Goal: Information Seeking & Learning: Learn about a topic

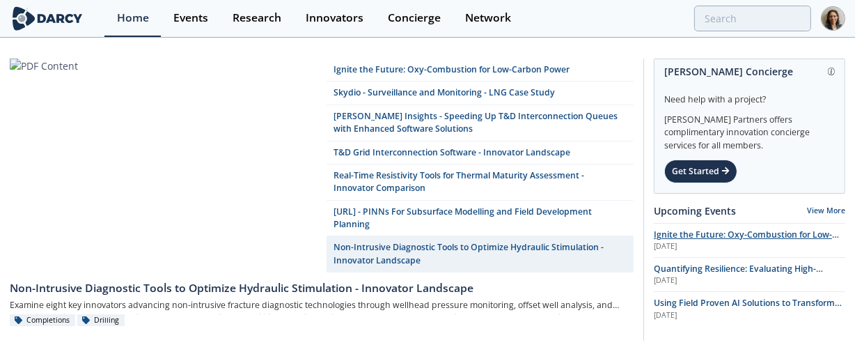
click at [669, 242] on div "[DATE]" at bounding box center [750, 246] width 192 height 11
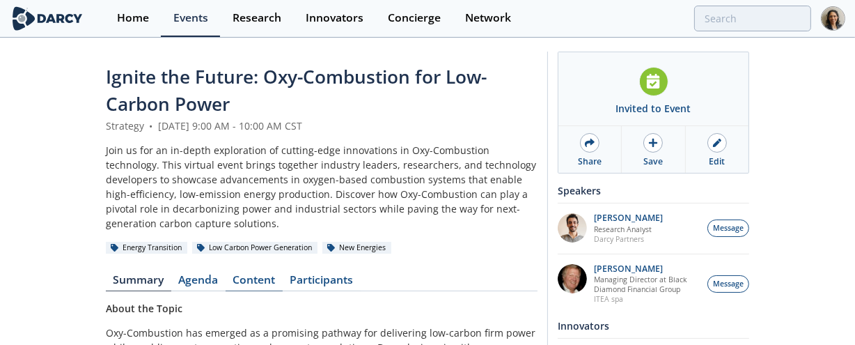
click at [257, 281] on link "Content" at bounding box center [254, 282] width 57 height 17
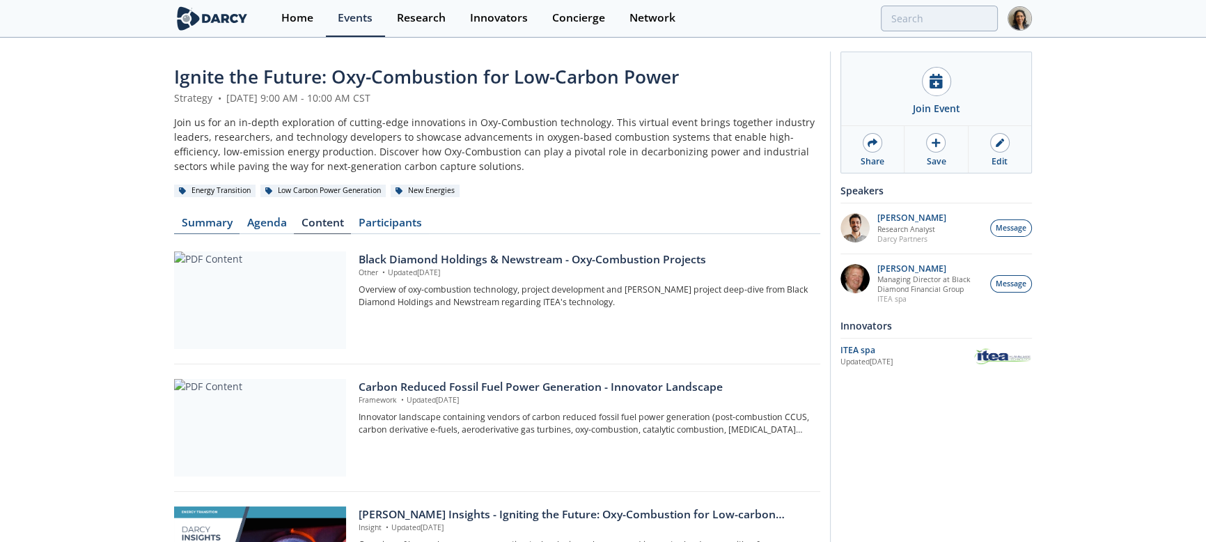
click at [211, 217] on link "Summary" at bounding box center [206, 225] width 65 height 17
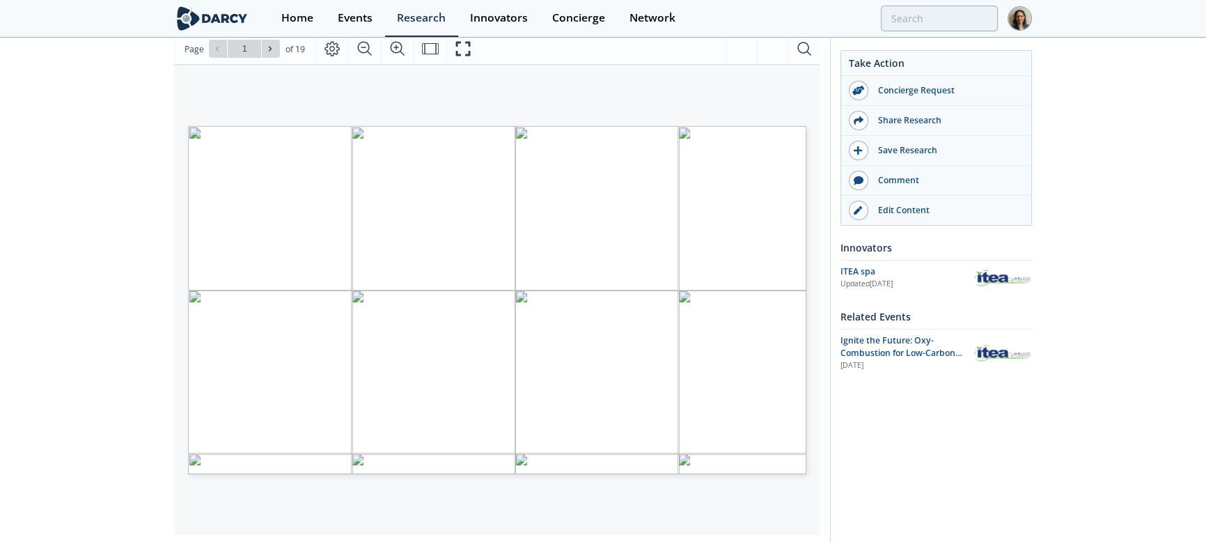
scroll to position [253, 0]
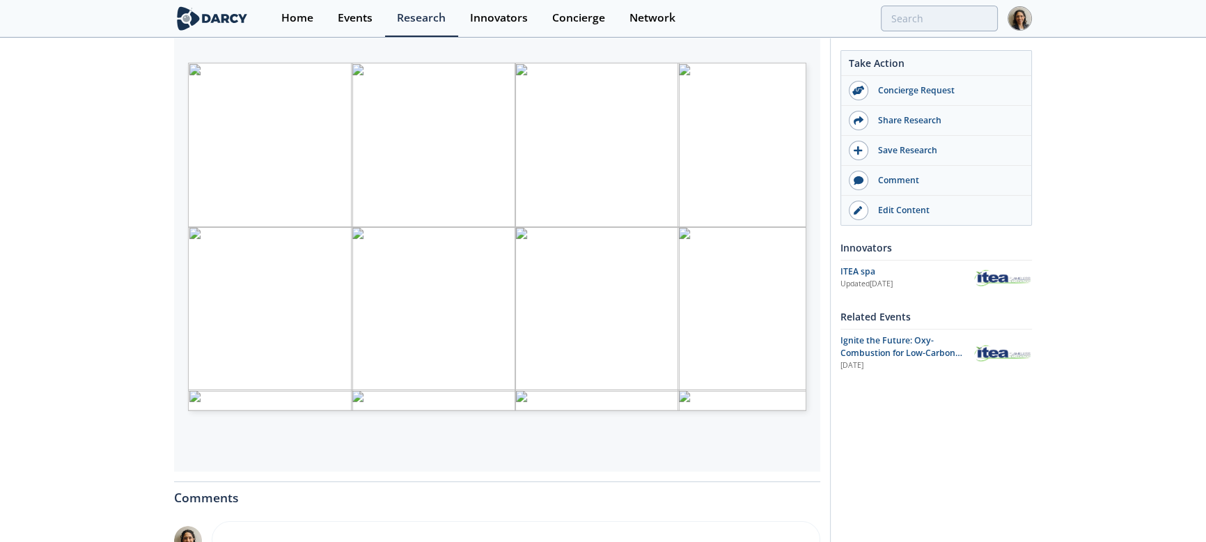
click at [111, 322] on div "Black Diamond Holdings & Newstream - Oxy-Combustion Projects Other • Updated [D…" at bounding box center [603, 283] width 1206 height 994
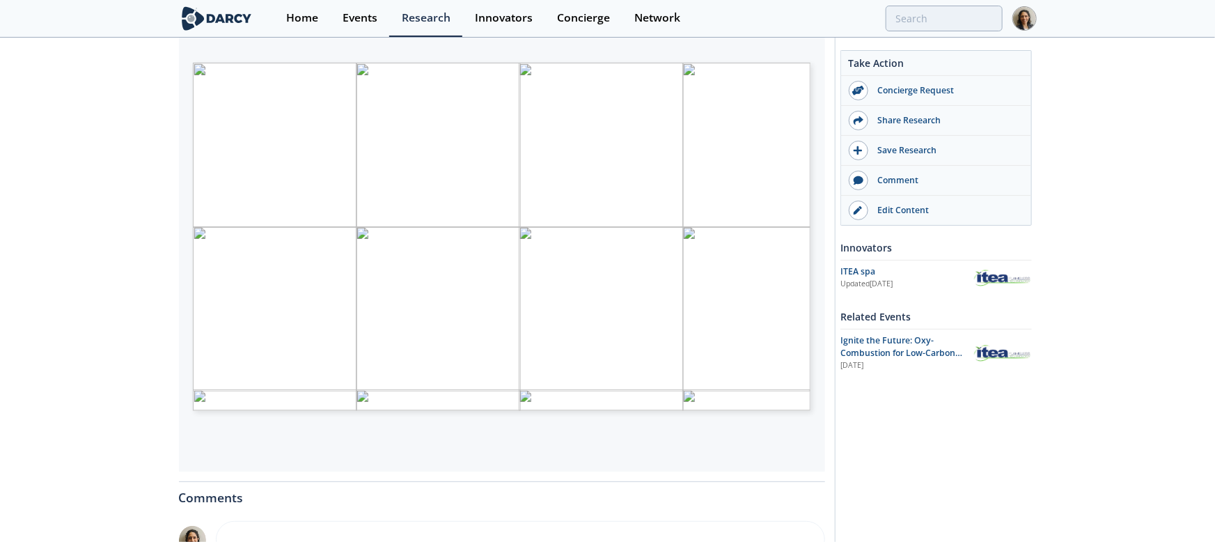
type input "2"
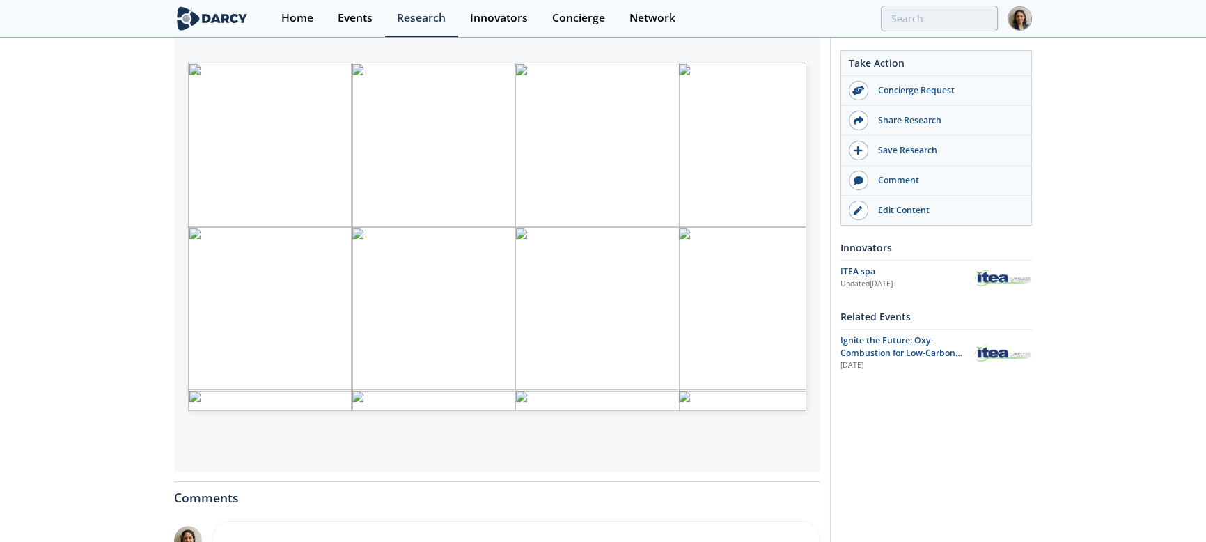
scroll to position [189, 0]
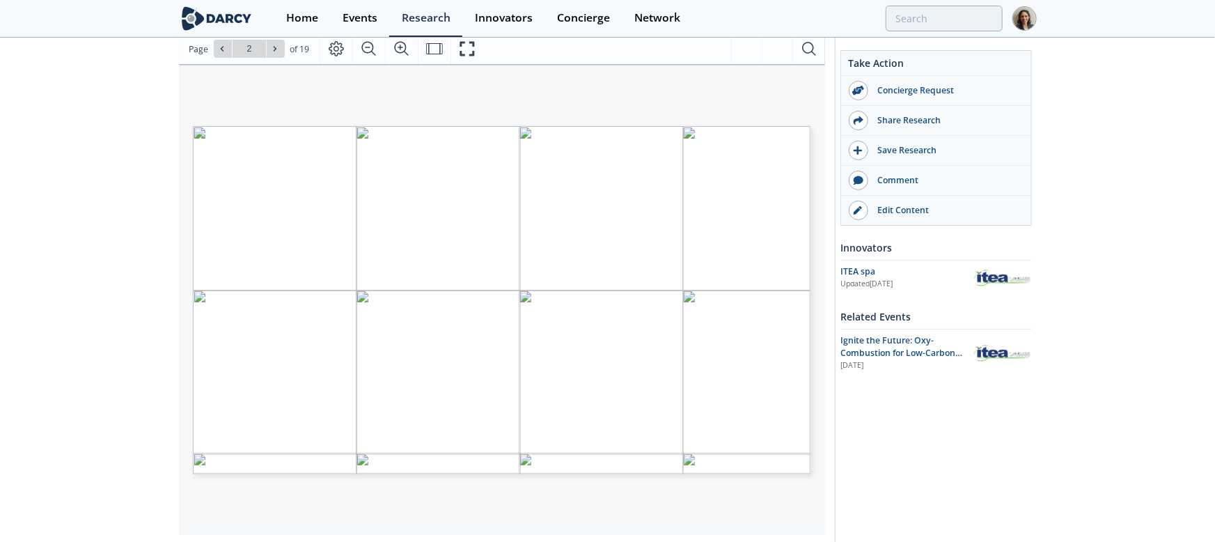
type input "3"
type input "4"
type input "5"
type input "6"
type input "7"
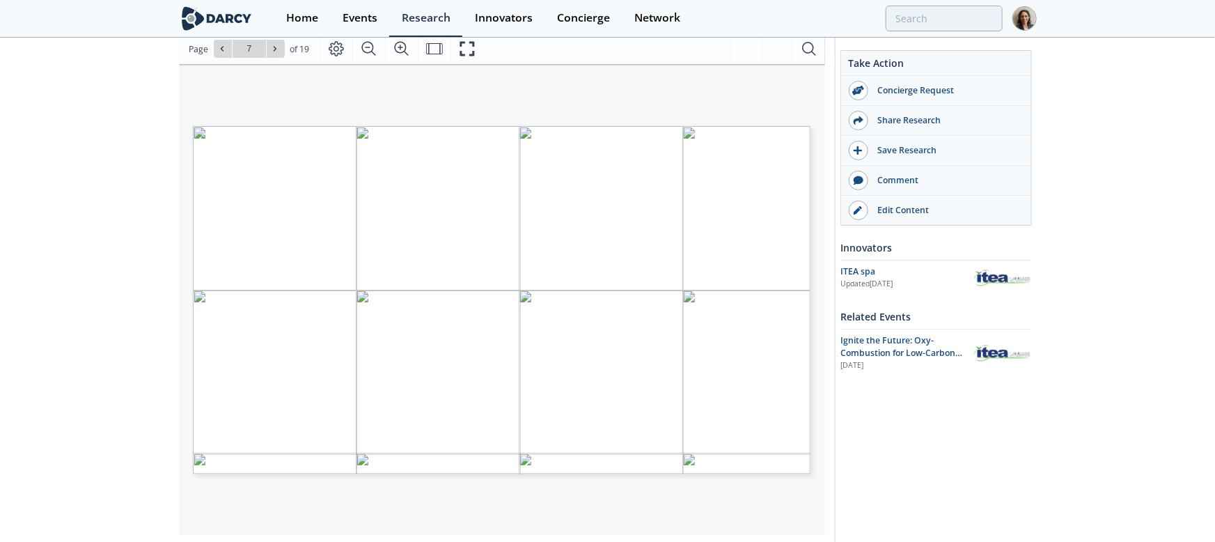
type input "8"
type input "9"
type input "10"
type input "11"
type input "12"
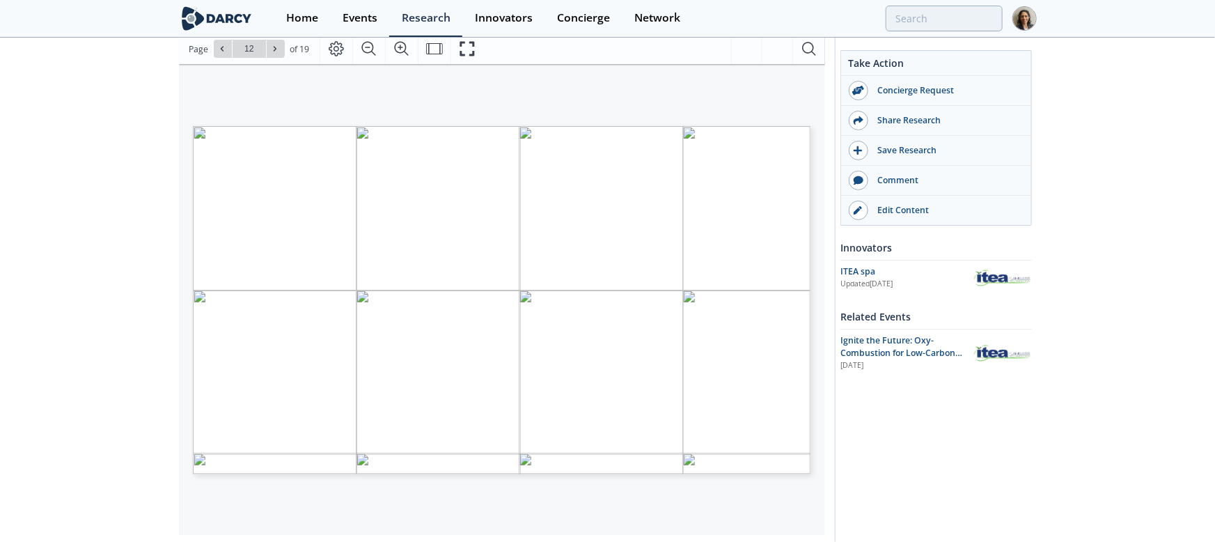
type input "13"
type input "14"
type input "1"
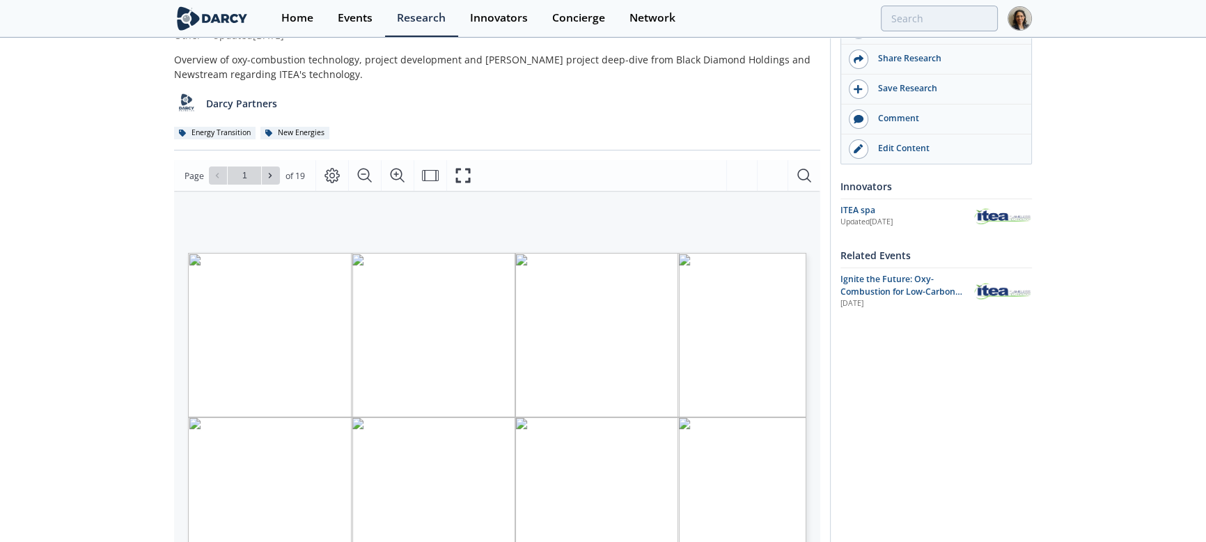
scroll to position [0, 0]
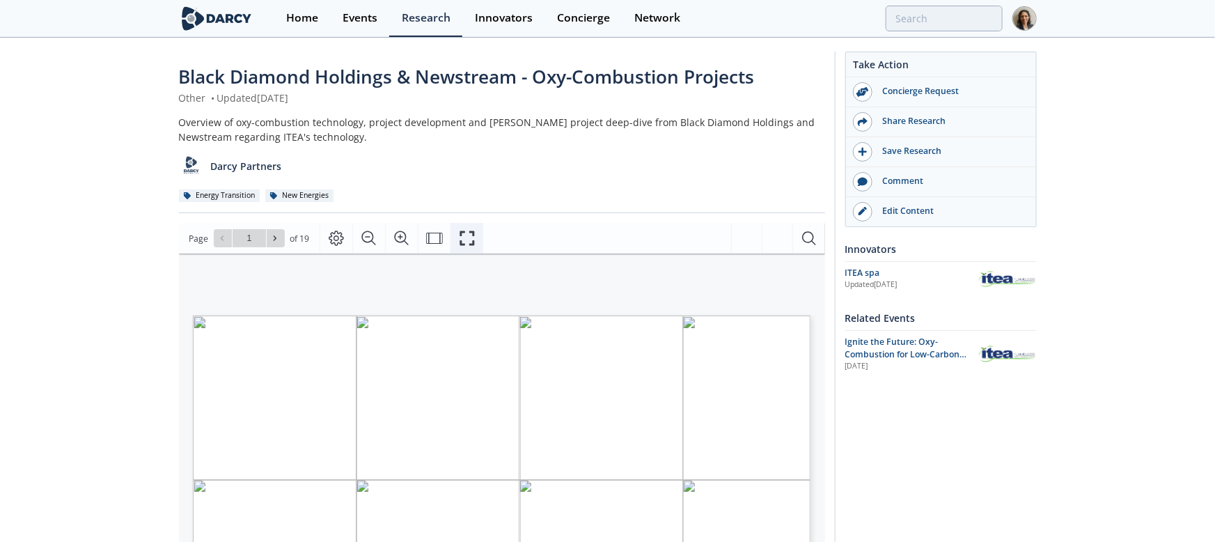
click at [471, 237] on icon "Fullscreen" at bounding box center [467, 238] width 17 height 17
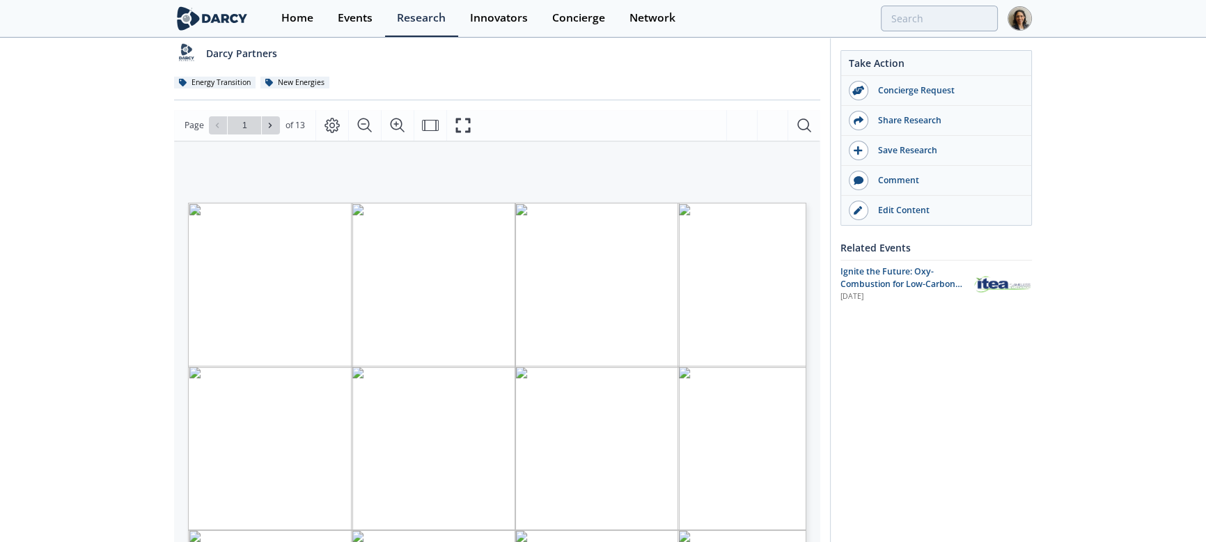
scroll to position [189, 0]
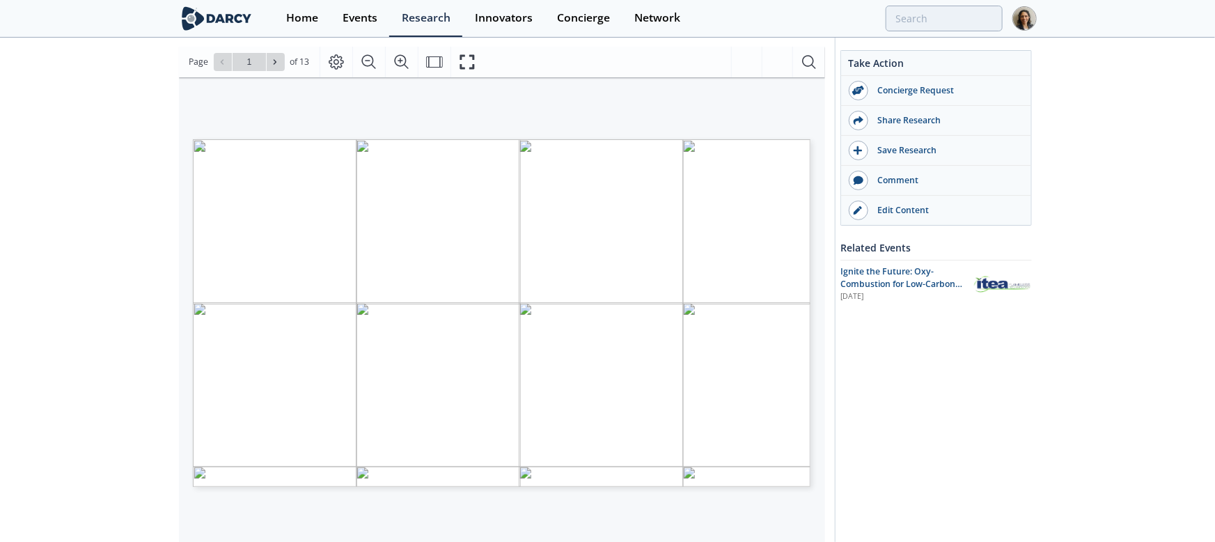
type input "2"
type input "3"
type input "4"
type input "5"
type input "6"
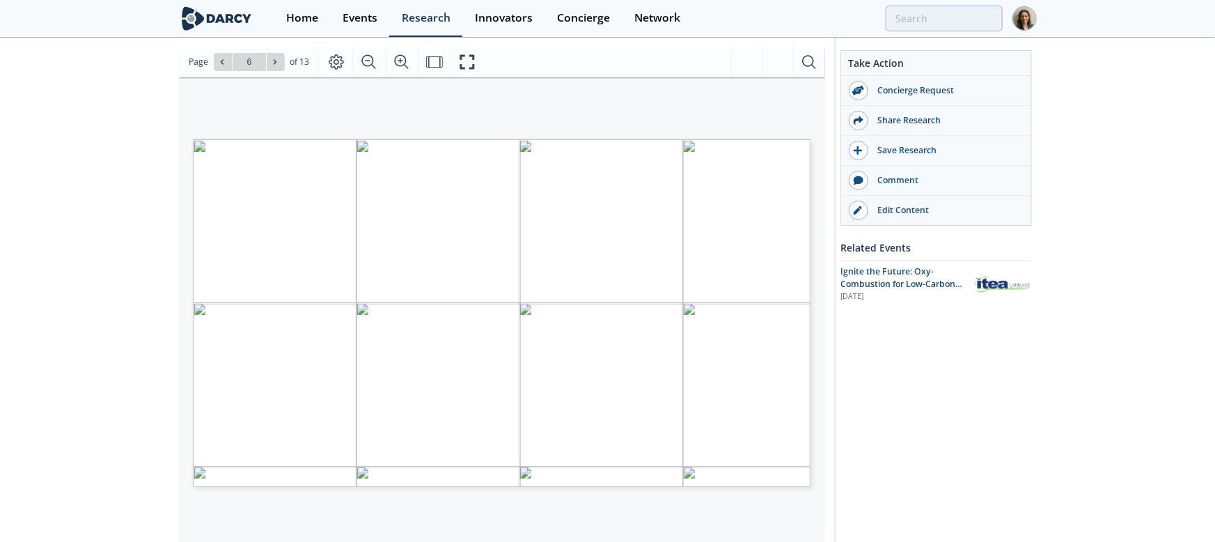
type input "7"
type input "8"
click at [999, 425] on div "Take Action Concierge Request Share Research Save Research Comment" at bounding box center [931, 350] width 202 height 976
click at [685, 387] on span "Page 1" at bounding box center [818, 413] width 1124 height 501
click at [275, 62] on icon at bounding box center [275, 62] width 8 height 8
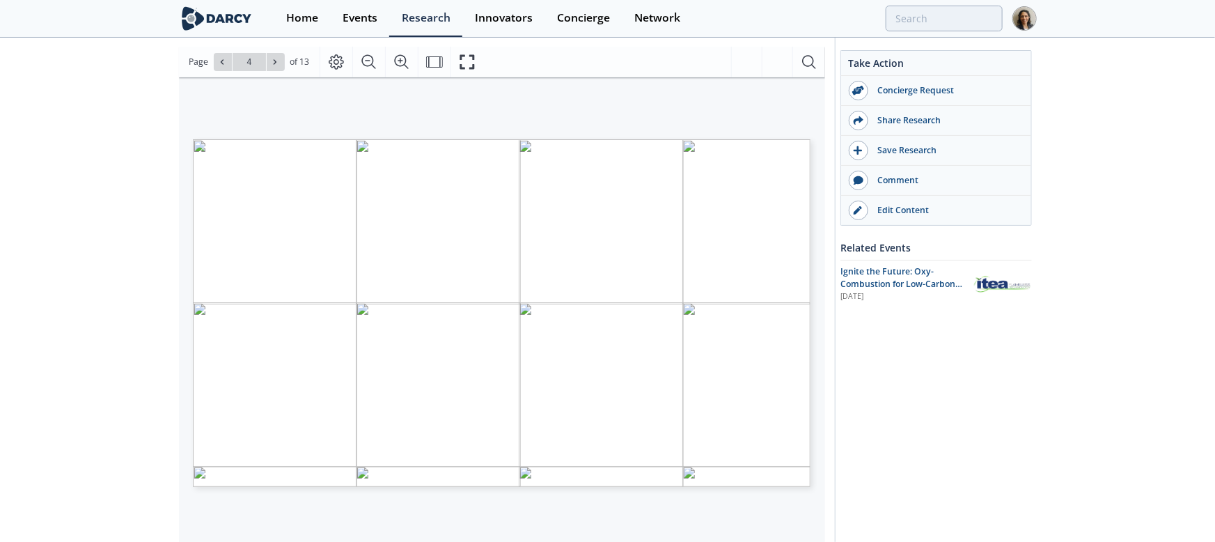
click at [786, 211] on span "Cost" at bounding box center [778, 211] width 15 height 6
click at [271, 62] on icon at bounding box center [275, 62] width 8 height 8
click at [770, 201] on span "% of CO" at bounding box center [777, 199] width 23 height 5
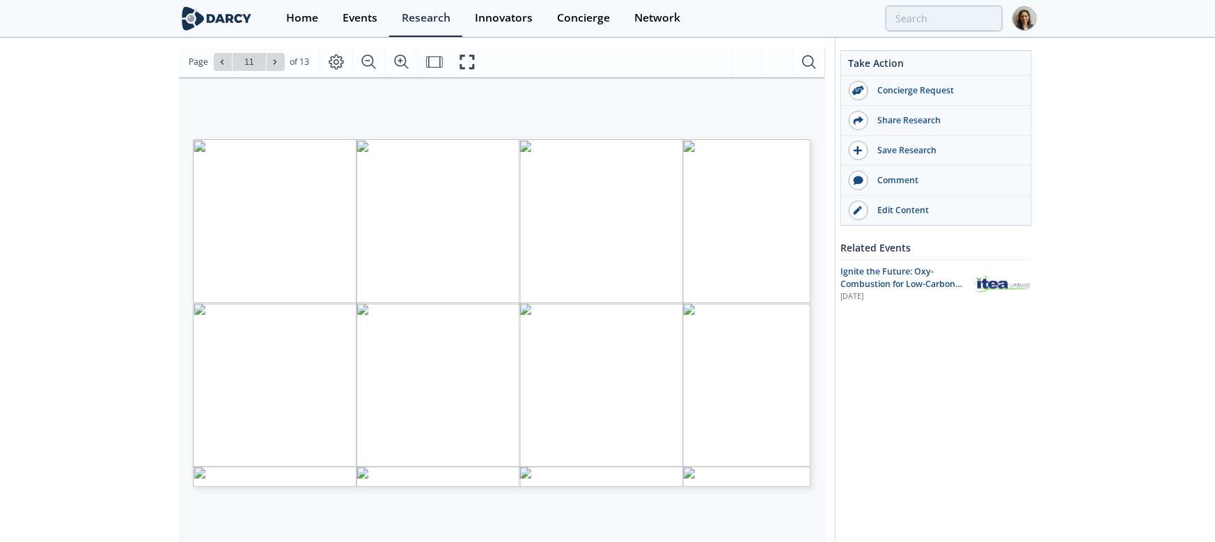
click at [664, 200] on span "RETROFIT" at bounding box center [655, 197] width 29 height 5
click at [250, 63] on input "12" at bounding box center [249, 62] width 33 height 18
type input "1"
click at [65, 169] on div "Darcy Insights - Igniting the Future: Oxy-Combustion for Low-carbon power Insig…" at bounding box center [603, 354] width 1206 height 1008
click at [467, 63] on icon "Fullscreen" at bounding box center [467, 62] width 17 height 17
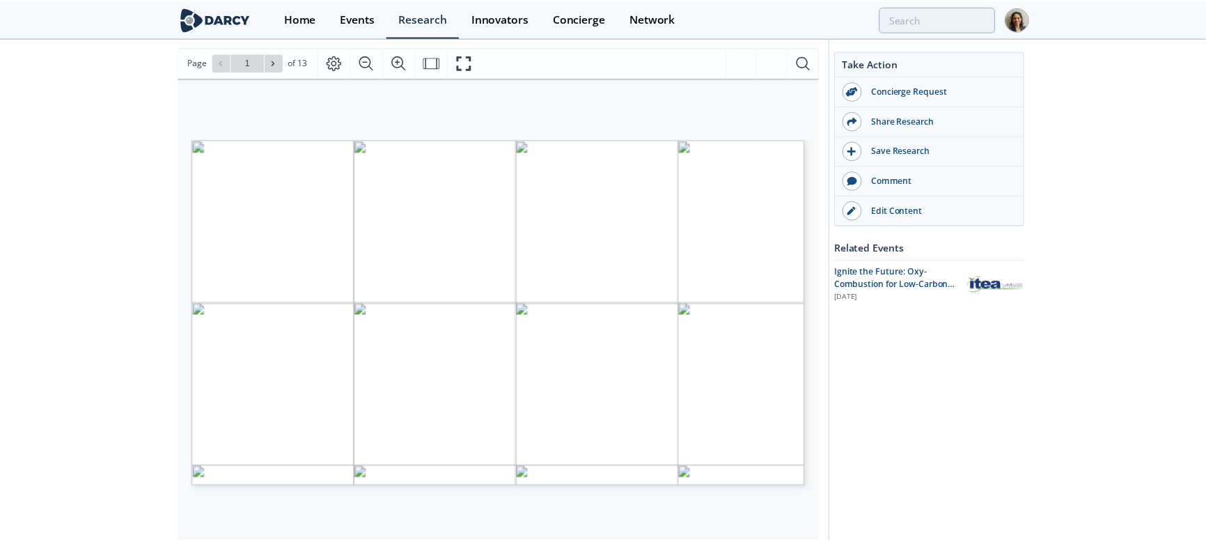
scroll to position [0, 0]
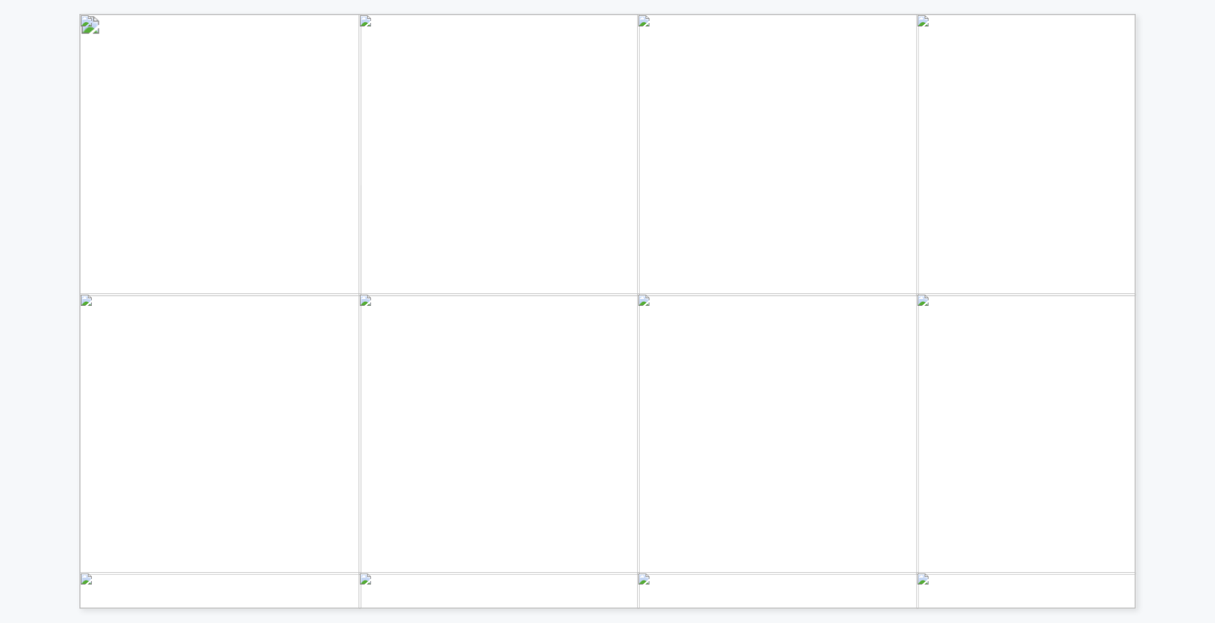
click at [146, 332] on div "Post your questions in the chat Turn on your camera for a more engaging environ…" at bounding box center [914, 483] width 1671 height 939
click at [508, 97] on span "Page 1" at bounding box center [1148, 545] width 1919 height 982
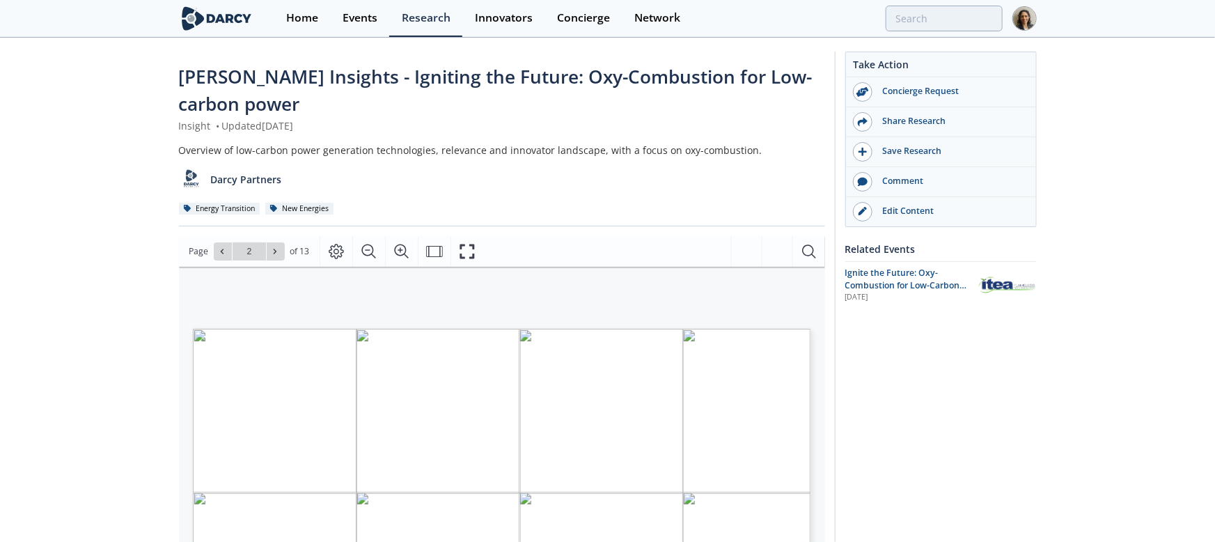
type input "1"
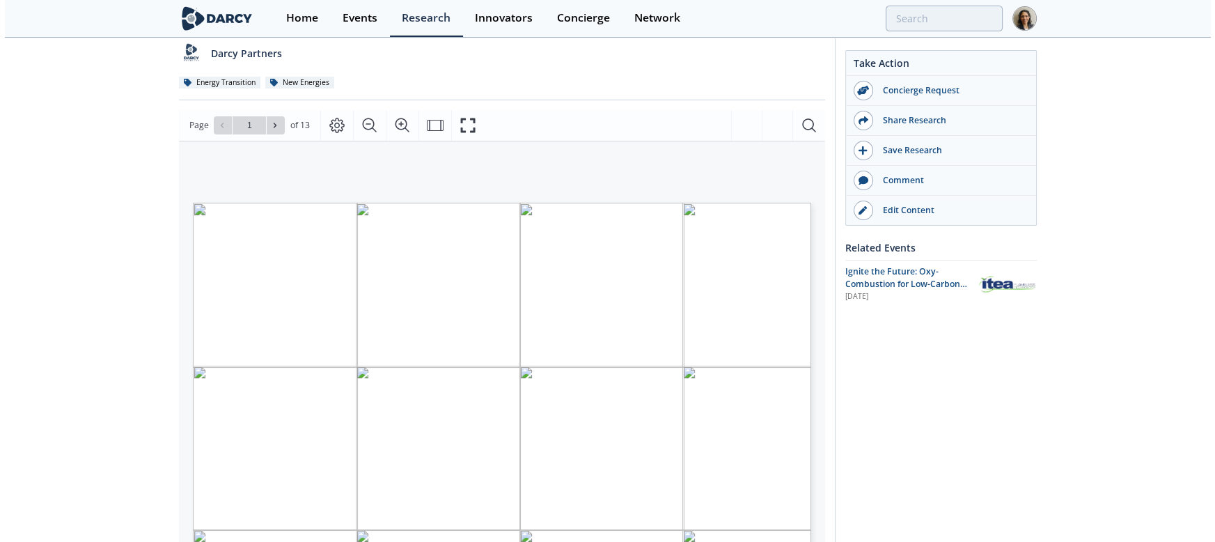
scroll to position [189, 0]
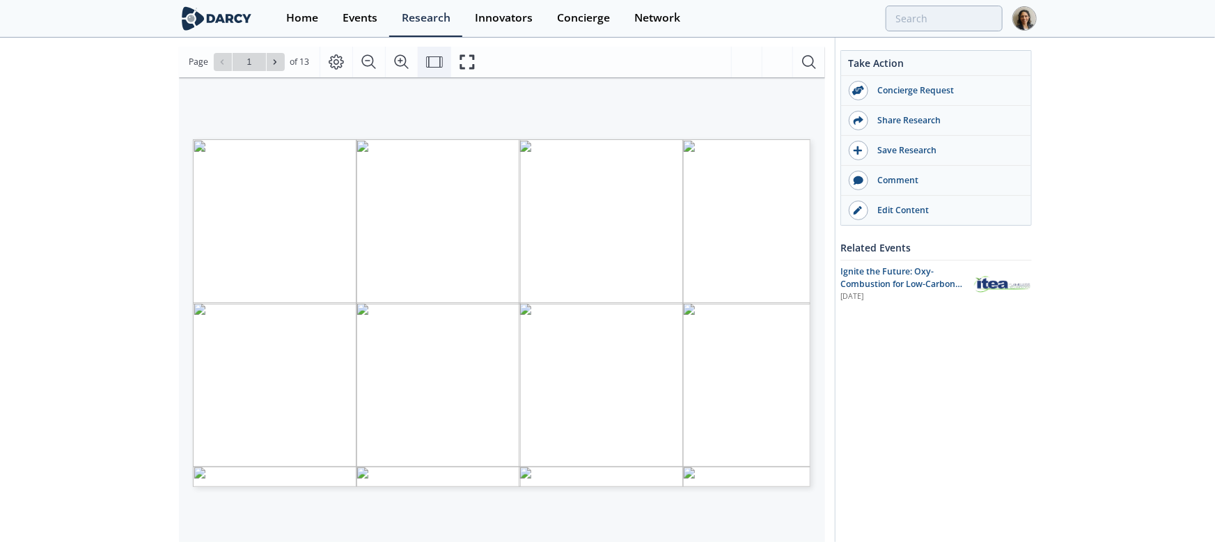
click at [440, 59] on icon "Fit Width" at bounding box center [434, 62] width 17 height 17
click at [469, 59] on icon "Fullscreen" at bounding box center [467, 62] width 17 height 17
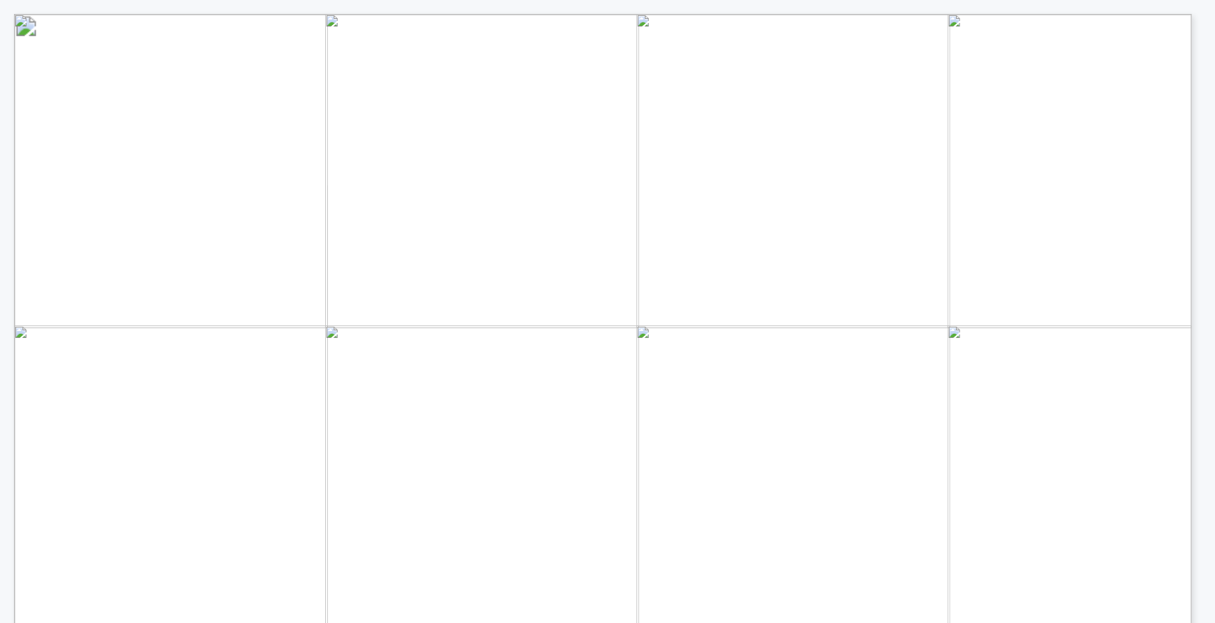
scroll to position [77, 0]
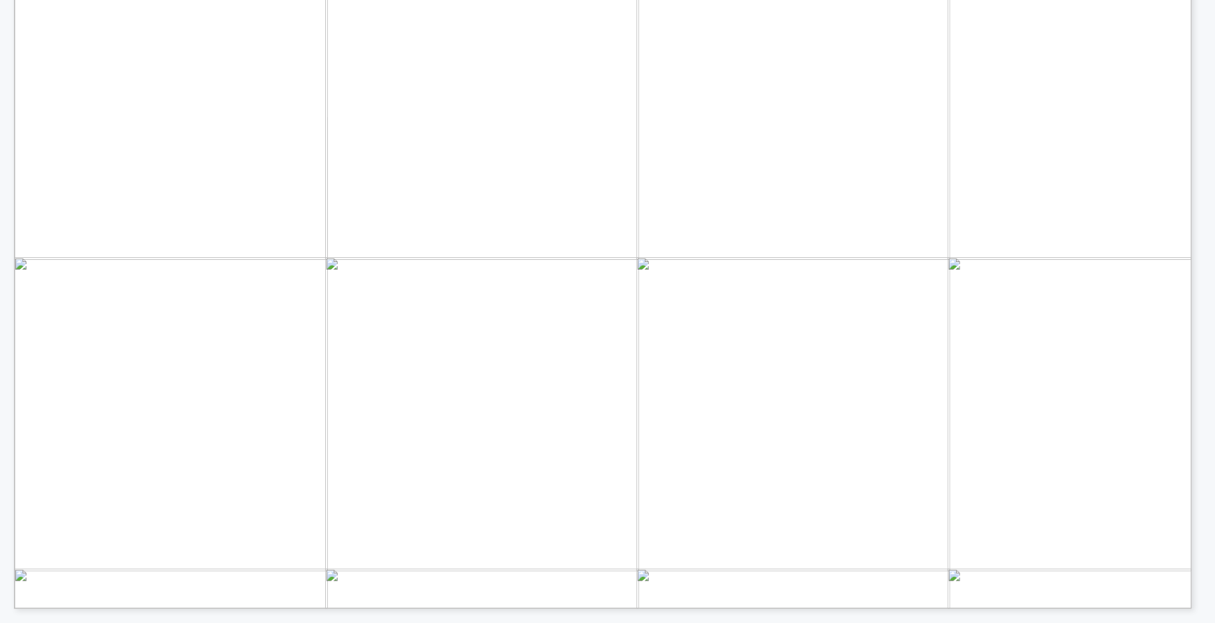
click at [545, 394] on span "Page 1" at bounding box center [1207, 540] width 2142 height 1098
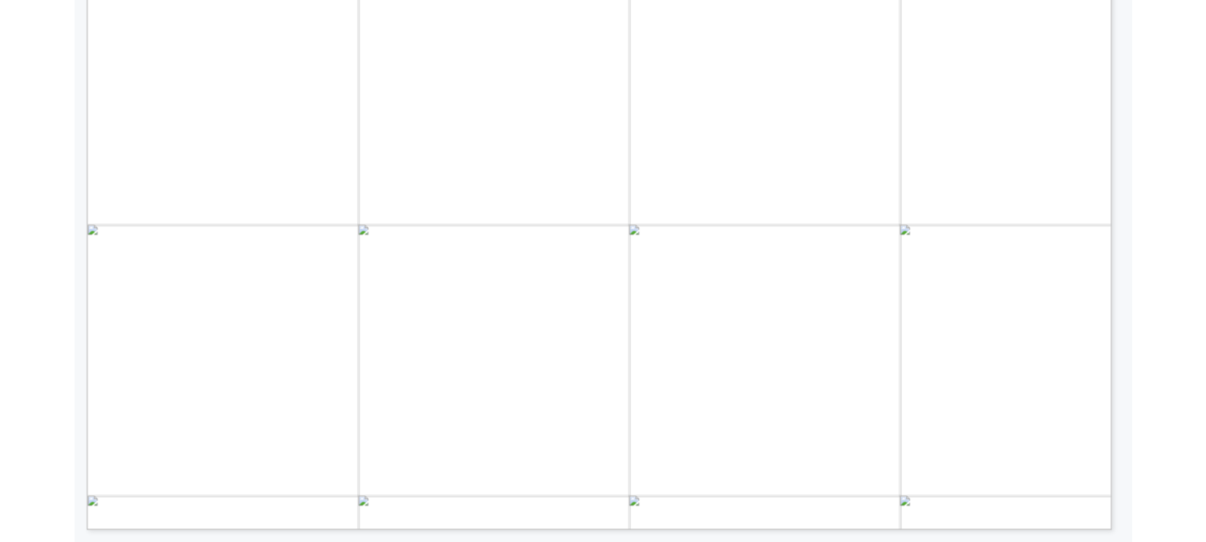
scroll to position [0, 0]
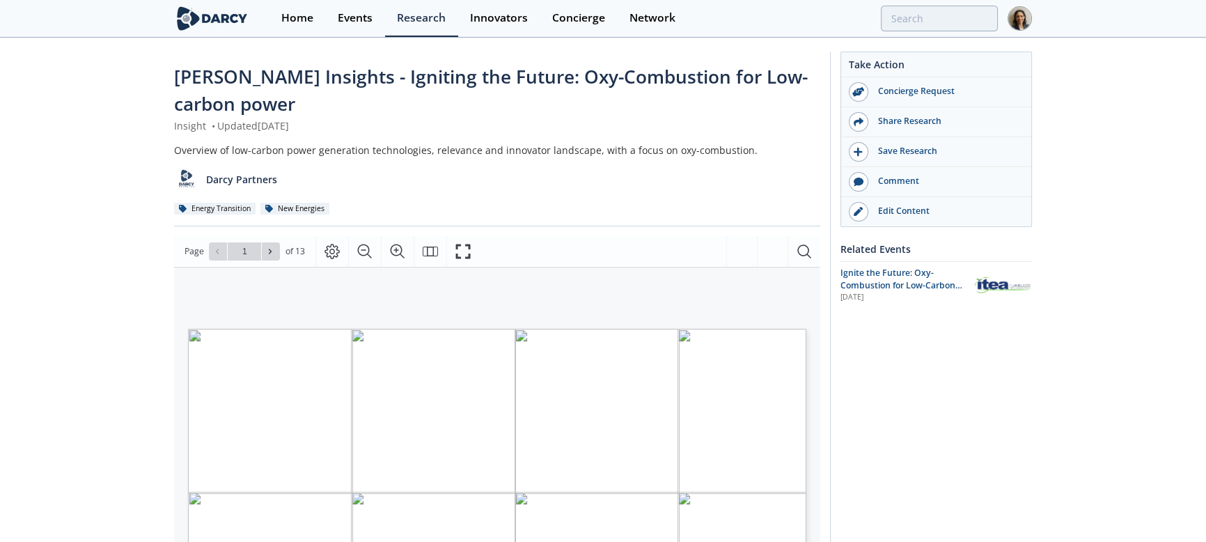
click at [111, 164] on div "Darcy Insights - Igniting the Future: Oxy-Combustion for Low-carbon power Insig…" at bounding box center [603, 543] width 1206 height 1008
click at [441, 250] on button "Fit Page" at bounding box center [434, 251] width 33 height 31
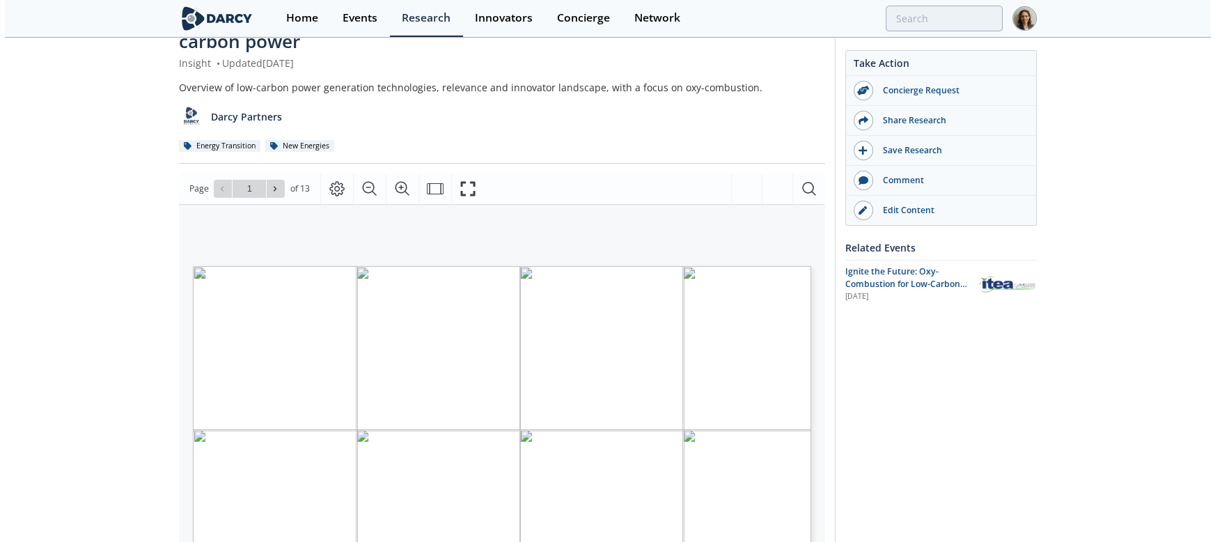
scroll to position [189, 0]
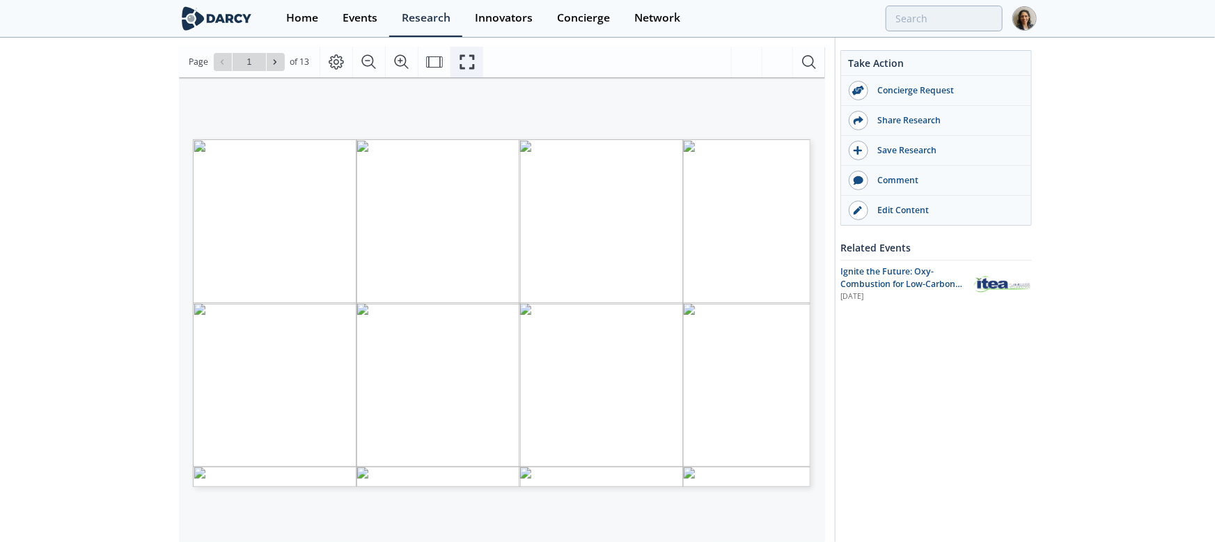
click at [469, 64] on icon "Fullscreen" at bounding box center [467, 62] width 17 height 17
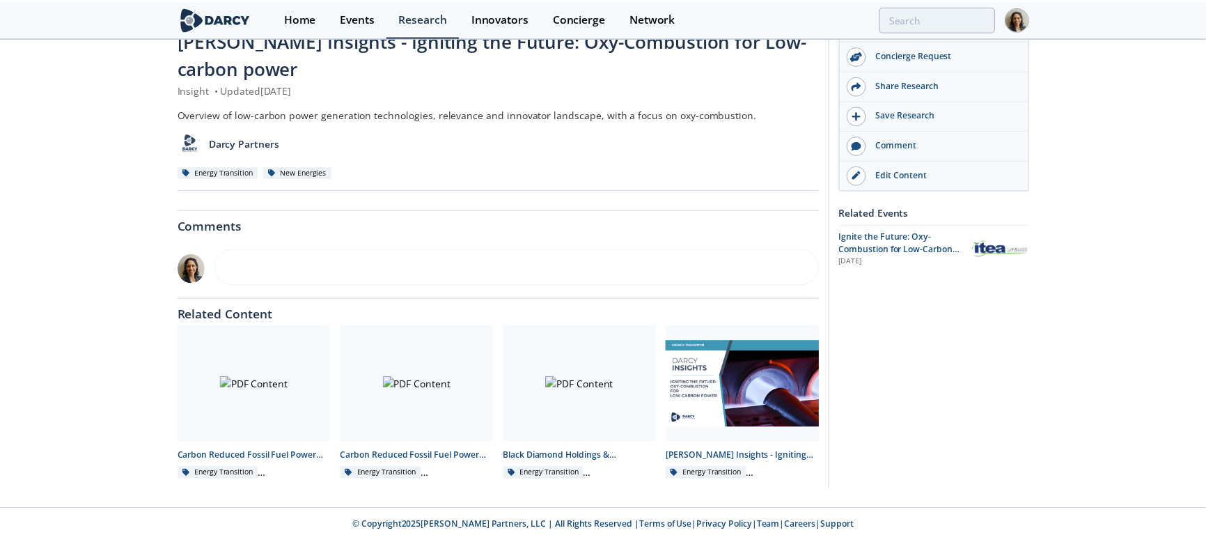
scroll to position [0, 0]
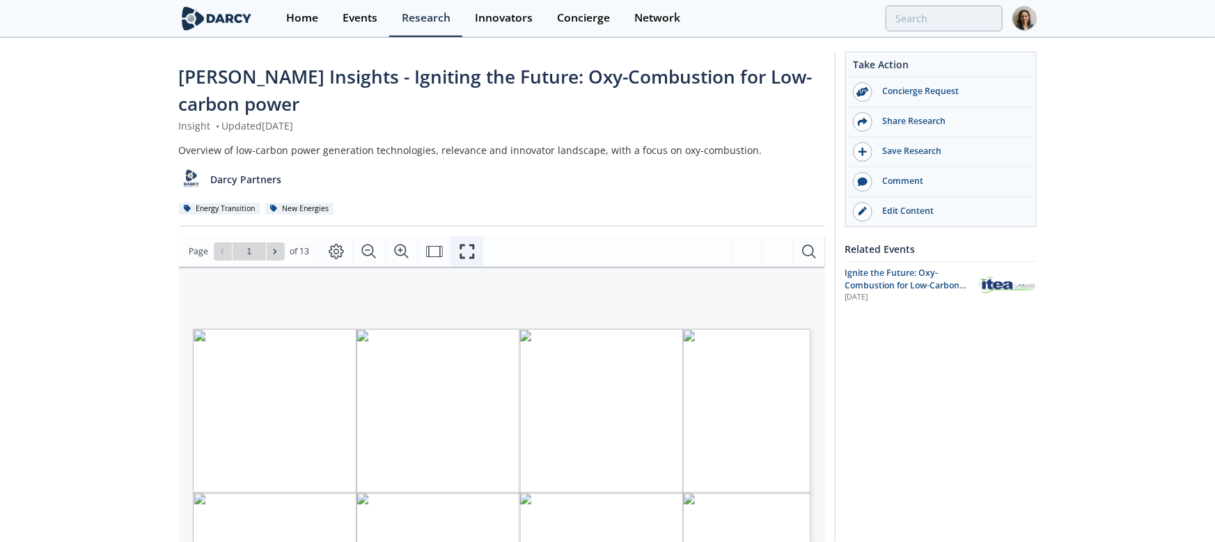
click at [462, 253] on icon "Fullscreen" at bounding box center [467, 251] width 17 height 17
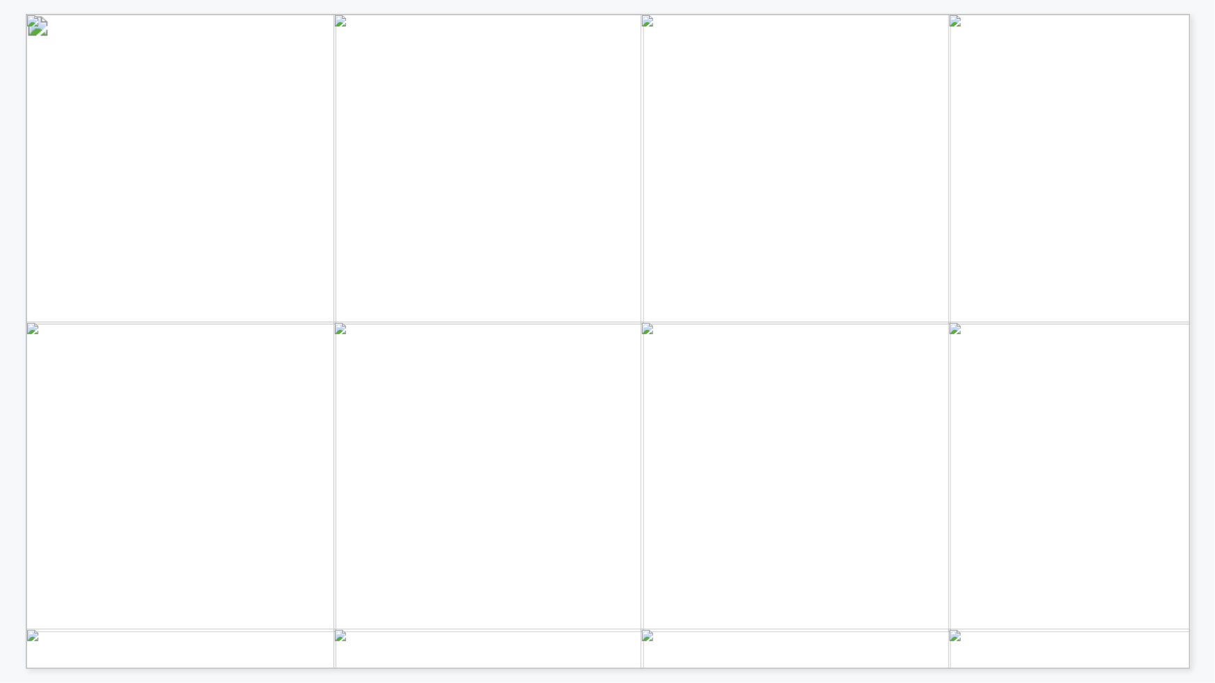
click at [640, 36] on span "OXY-COMBUSTION FOR POWER GENERATION" at bounding box center [433, 44] width 527 height 17
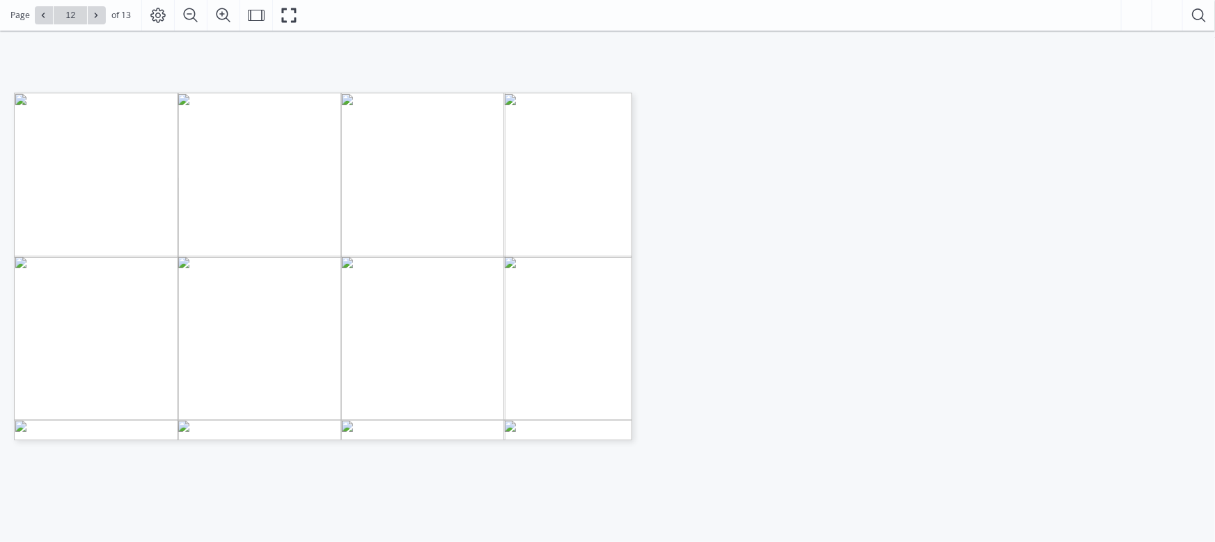
type input "13"
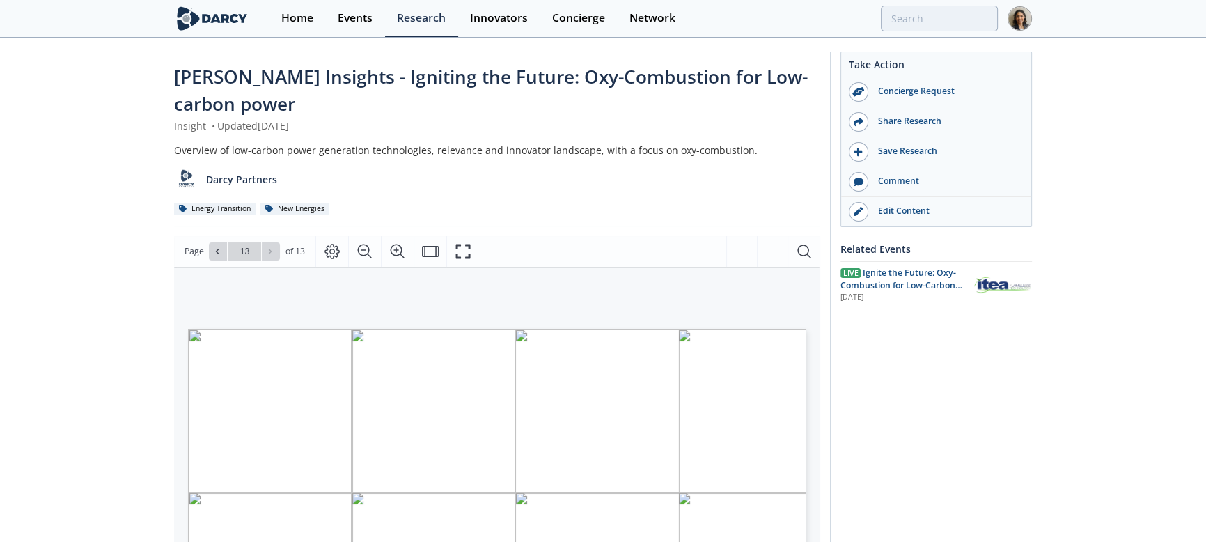
click at [880, 430] on div "Take Action Concierge Request Share Research Save Research Comment" at bounding box center [931, 540] width 202 height 976
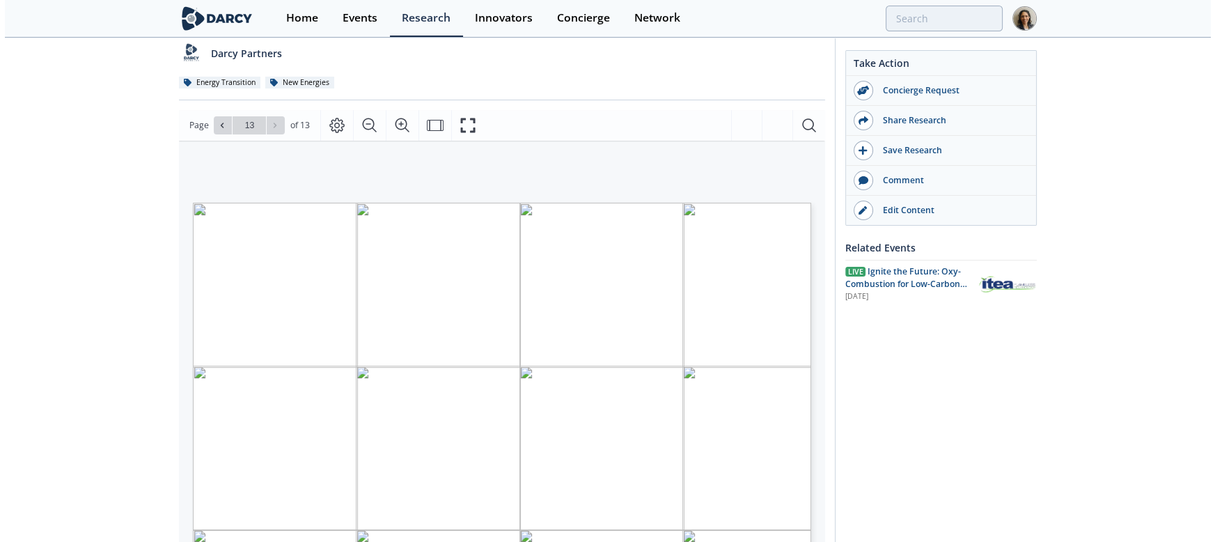
scroll to position [189, 0]
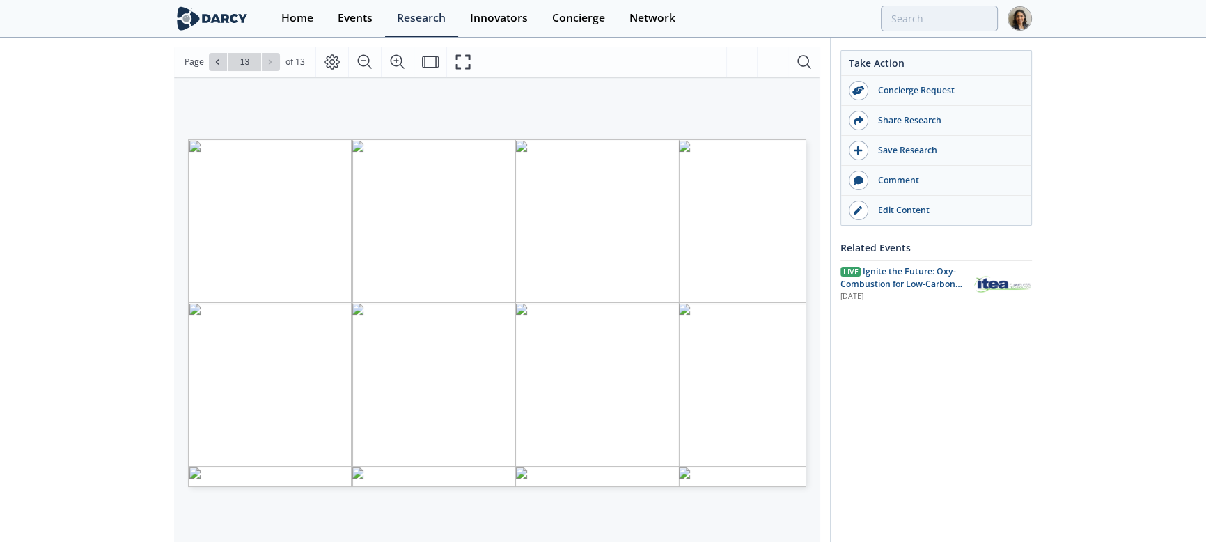
click at [919, 414] on div "Take Action Concierge Request Share Research Save Research Comment" at bounding box center [931, 350] width 202 height 976
click at [468, 65] on icon "Fullscreen" at bounding box center [467, 62] width 17 height 17
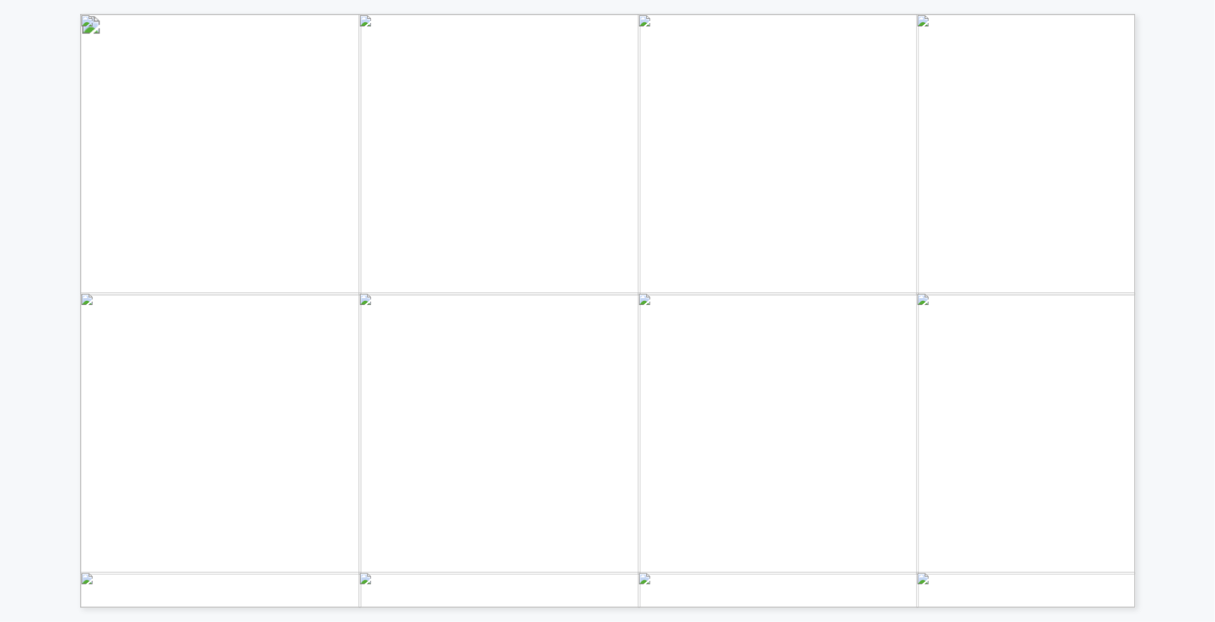
click at [196, 36] on div "THANK YOU FOR ATTENDING! NEXT EVENT: IN-PERSON - PETRONAS CCUS FIELD TOUR" at bounding box center [913, 483] width 1667 height 938
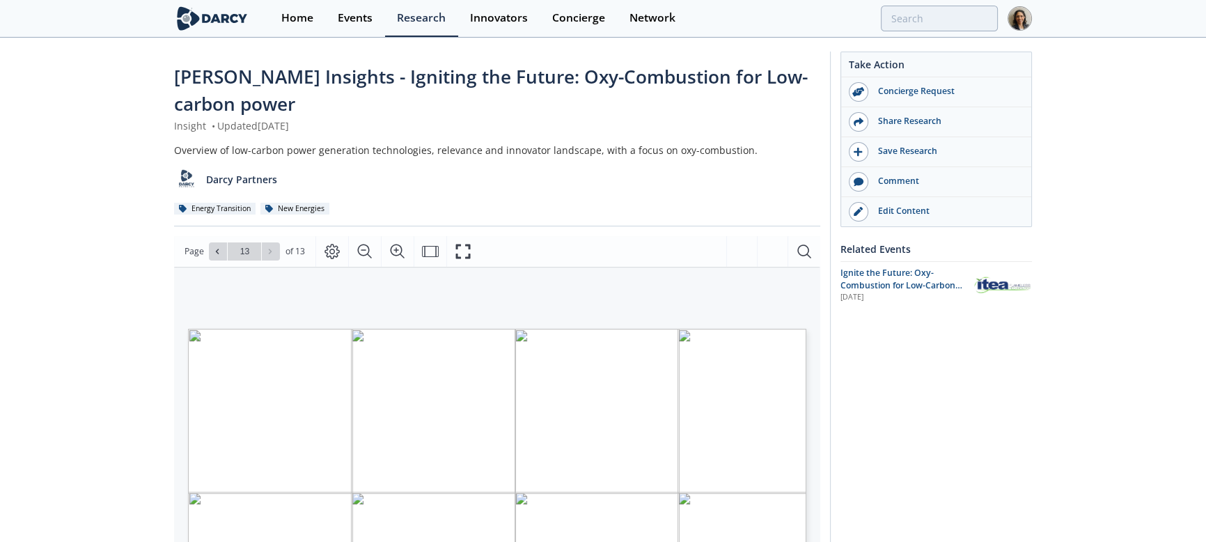
click at [1024, 21] on img at bounding box center [1020, 18] width 24 height 24
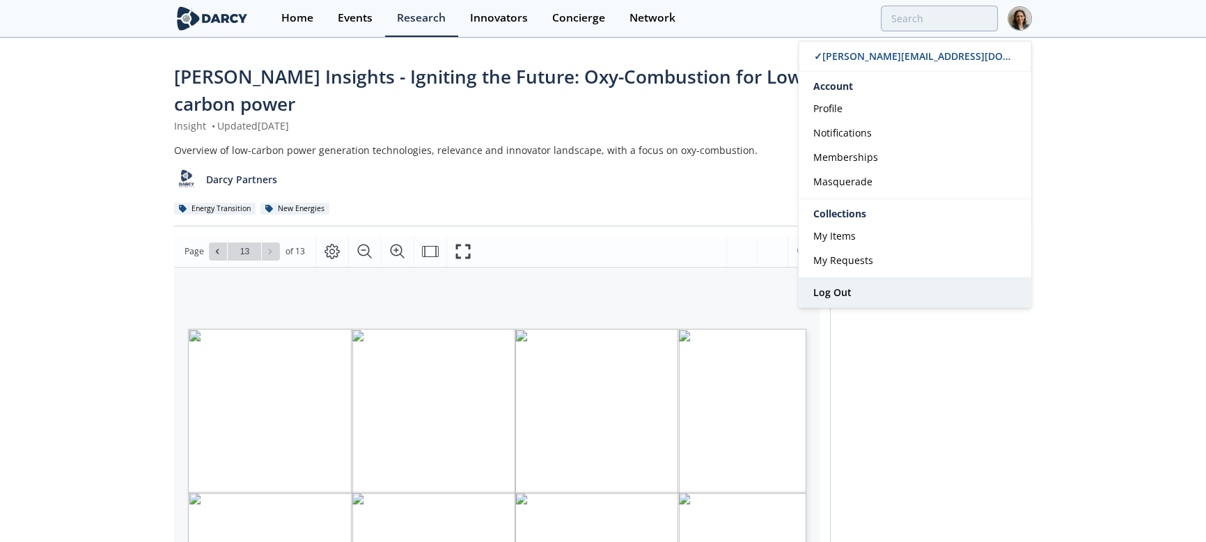
click at [872, 286] on link "Log Out" at bounding box center [915, 292] width 233 height 29
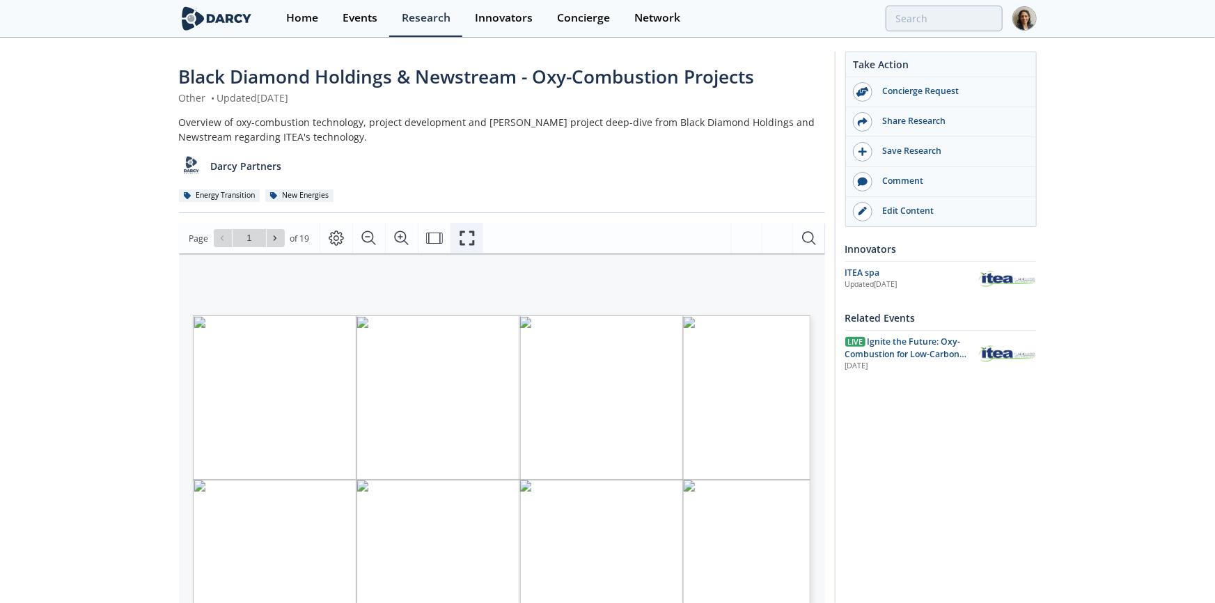
click at [459, 244] on icon "Fullscreen" at bounding box center [467, 238] width 17 height 17
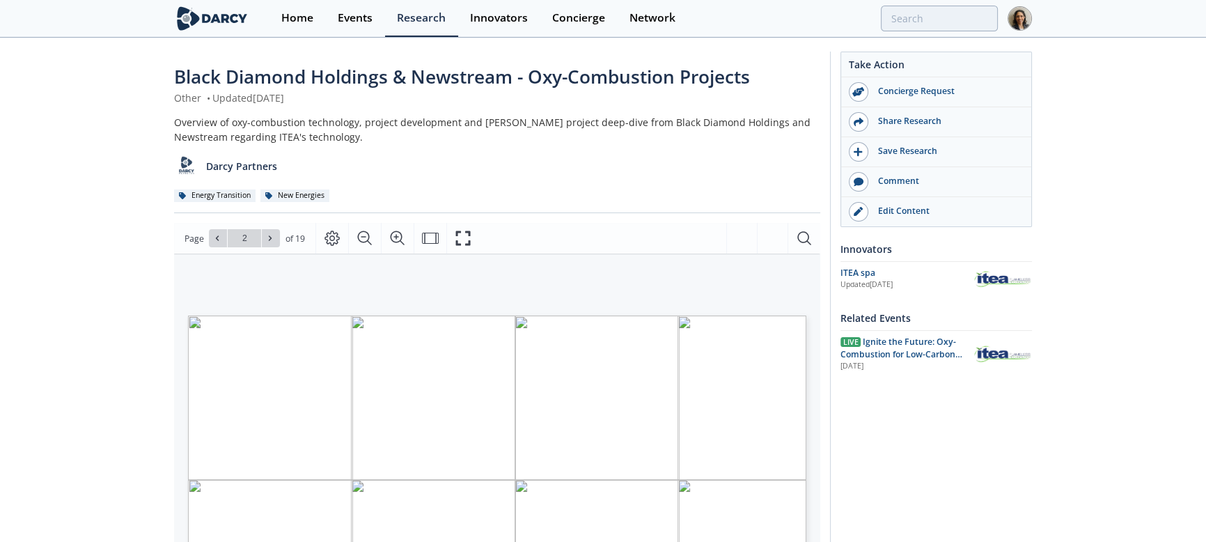
click at [107, 305] on div "Black Diamond Holdings & Newstream - Oxy-Combustion Projects Other • Updated Se…" at bounding box center [603, 536] width 1206 height 994
click at [962, 482] on div "Take Action Concierge Request Share Research Save Research Comment" at bounding box center [931, 533] width 202 height 963
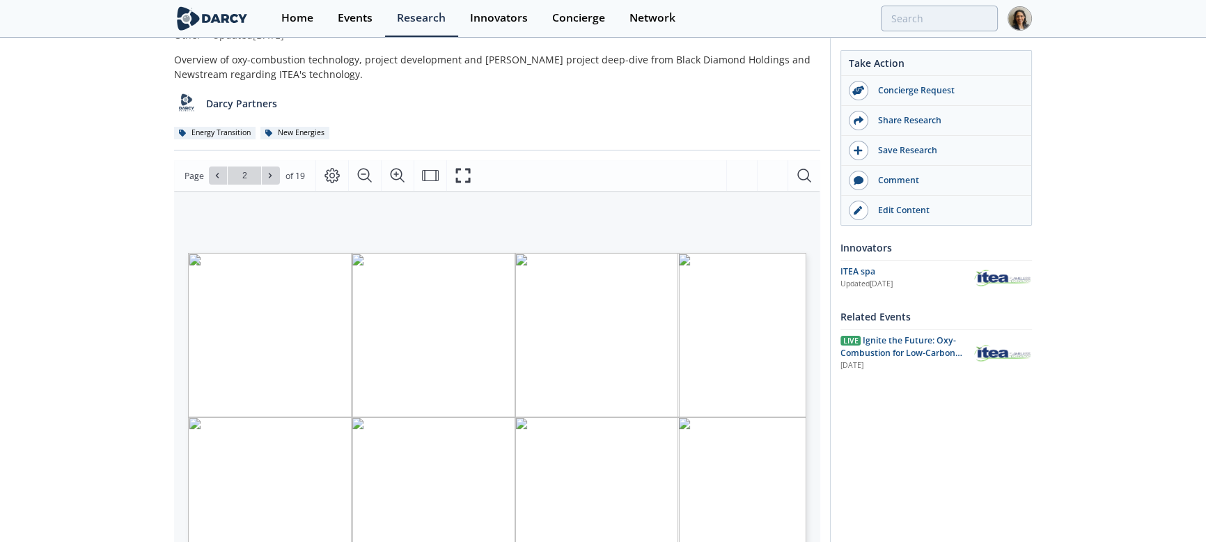
scroll to position [126, 0]
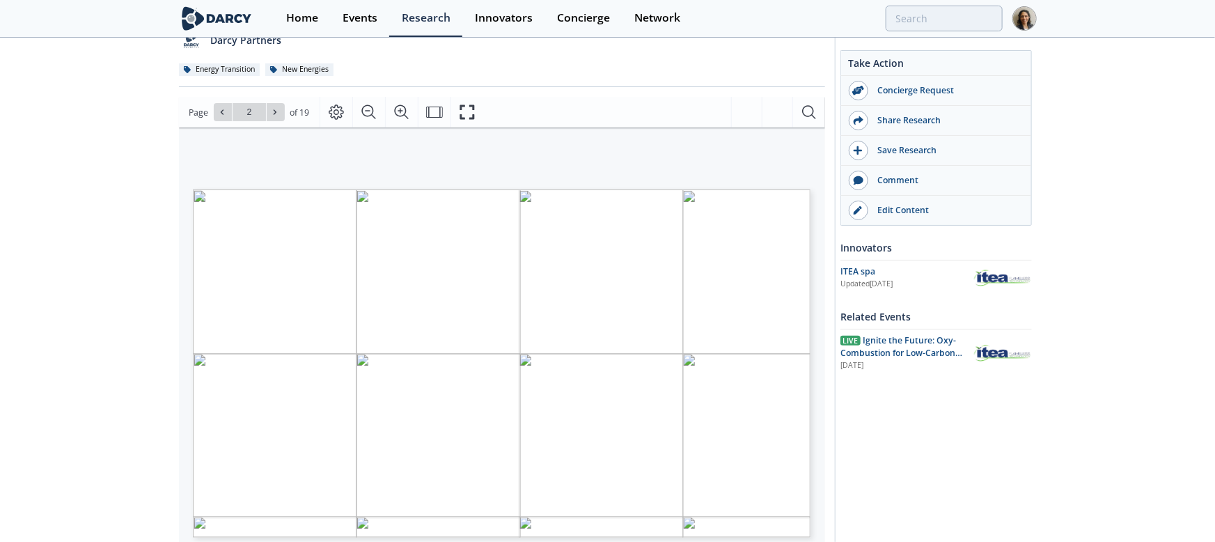
click at [274, 114] on icon at bounding box center [275, 112] width 8 height 8
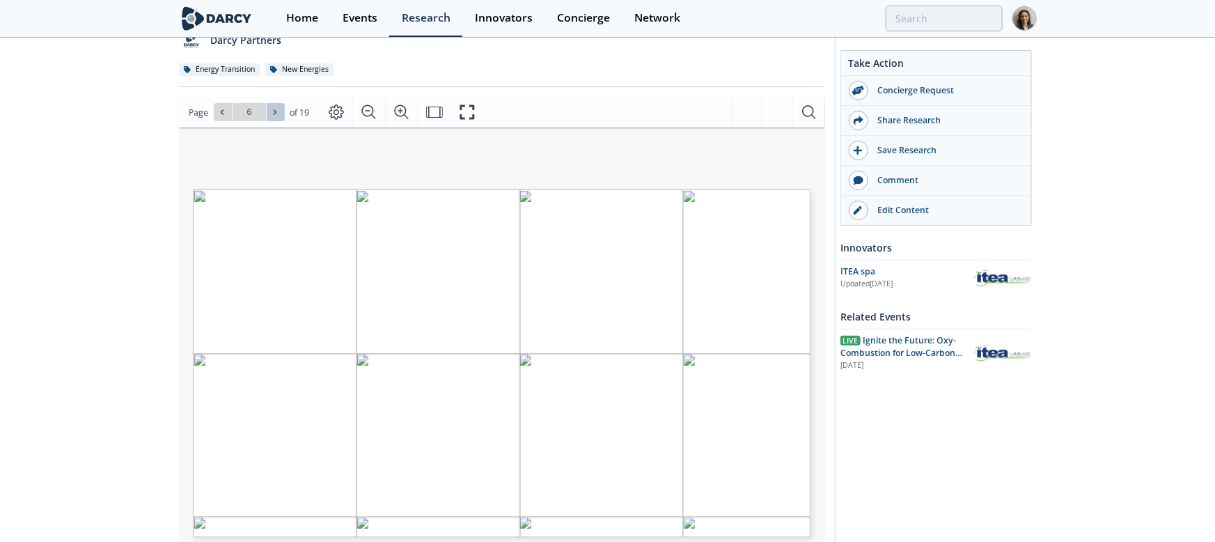
click at [274, 114] on icon at bounding box center [275, 112] width 8 height 8
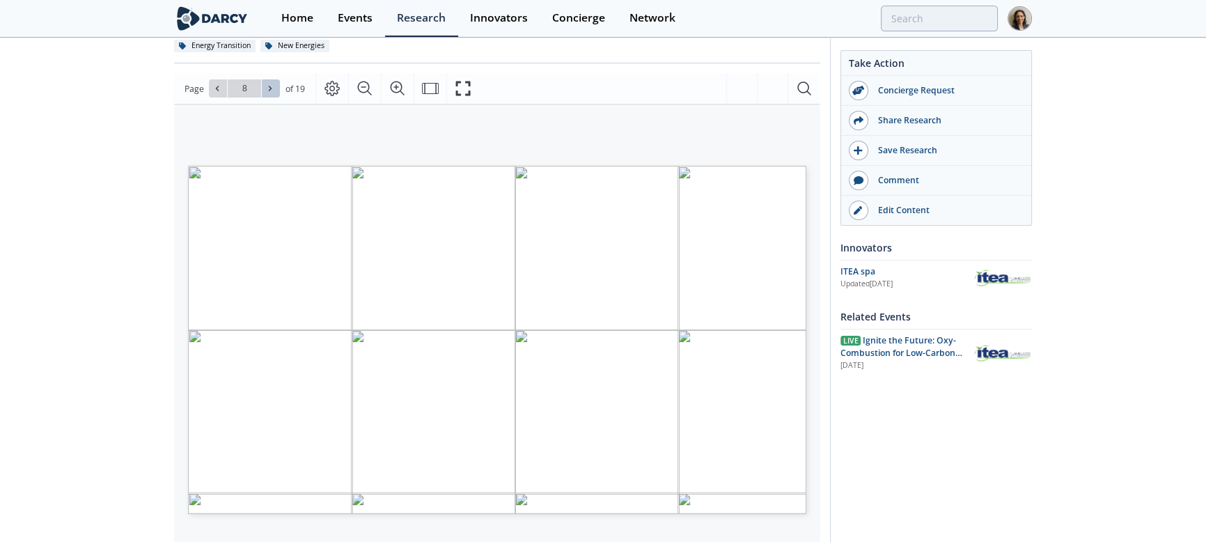
scroll to position [153, 0]
drag, startPoint x: 64, startPoint y: 199, endPoint x: 86, endPoint y: 173, distance: 34.1
click at [64, 199] on div "Black Diamond Holdings & Newstream - Oxy-Combustion Projects Other • Updated Se…" at bounding box center [603, 383] width 1206 height 994
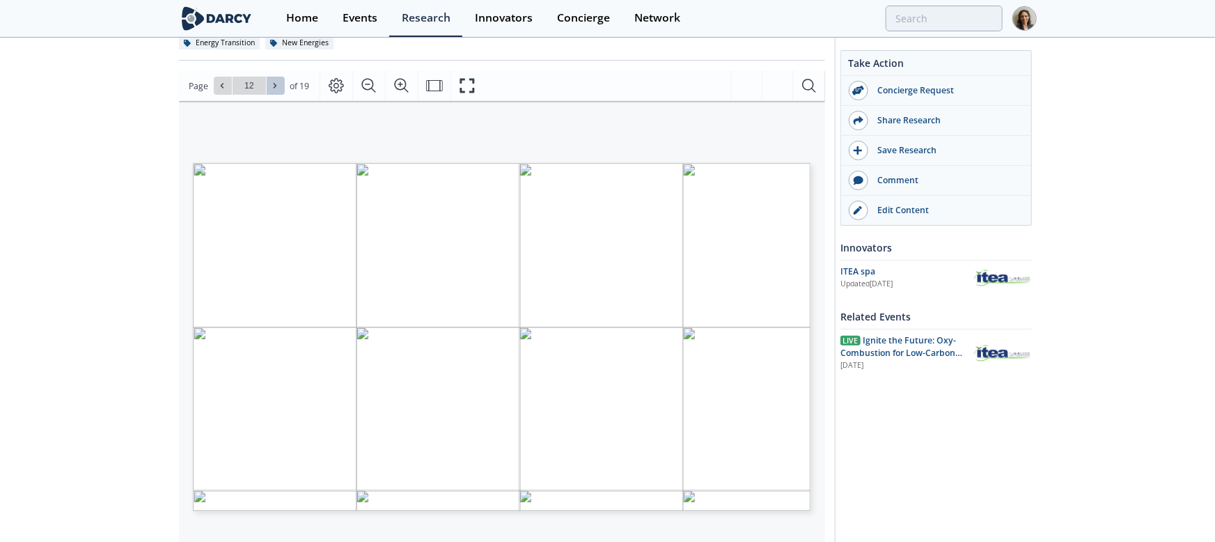
click at [272, 85] on icon at bounding box center [275, 85] width 8 height 8
type input "14"
click at [274, 86] on icon at bounding box center [275, 86] width 3 height 5
click at [267, 88] on button at bounding box center [276, 86] width 18 height 18
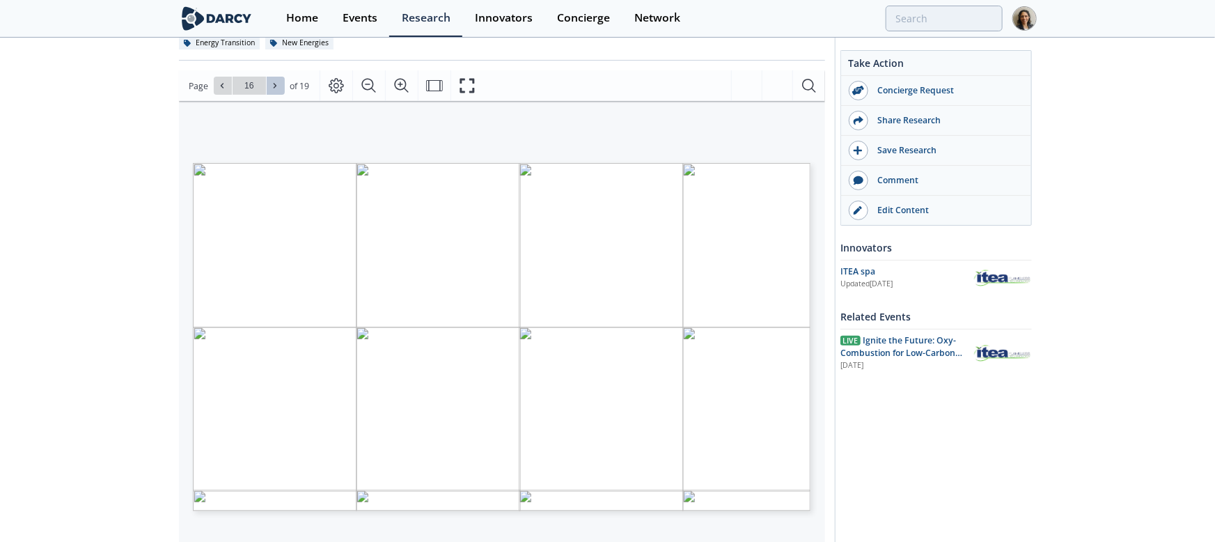
click at [268, 88] on button at bounding box center [276, 86] width 18 height 18
type input "19"
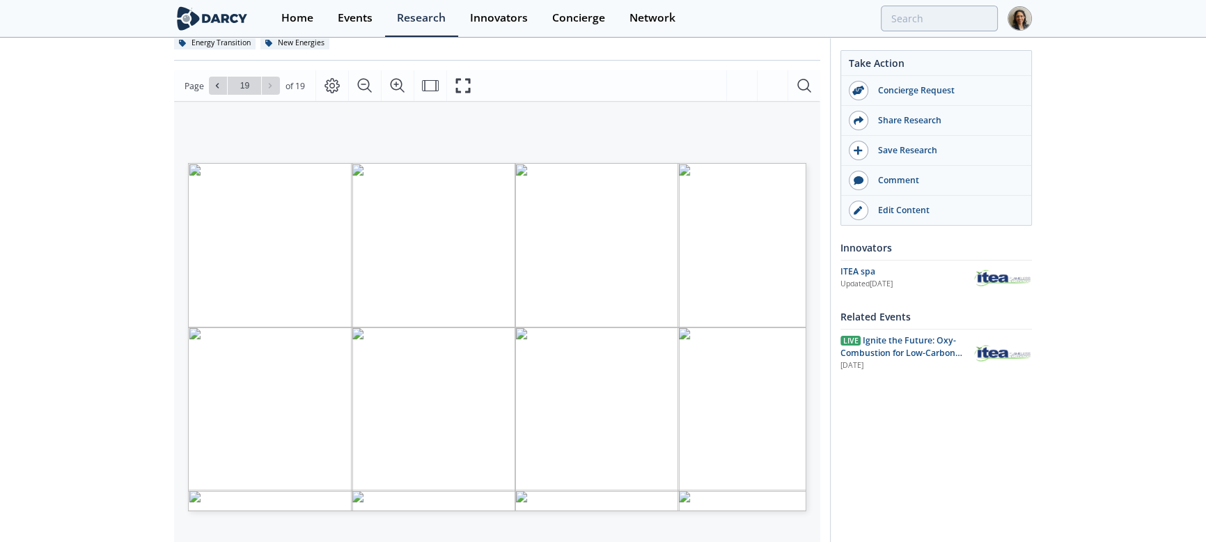
click at [123, 357] on div "Black Diamond Holdings & Newstream - Oxy-Combustion Projects Other • Updated Se…" at bounding box center [603, 383] width 1206 height 994
